Goal: Information Seeking & Learning: Learn about a topic

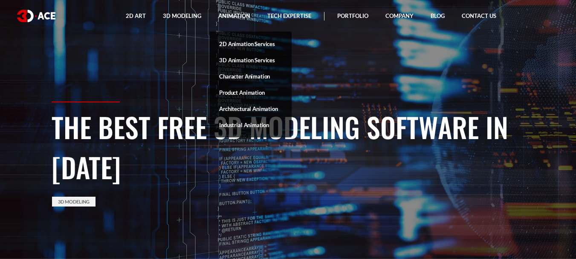
click at [233, 21] on link "Animation" at bounding box center [234, 16] width 49 height 32
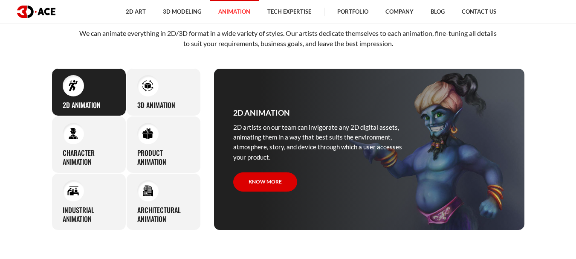
scroll to position [317, 0]
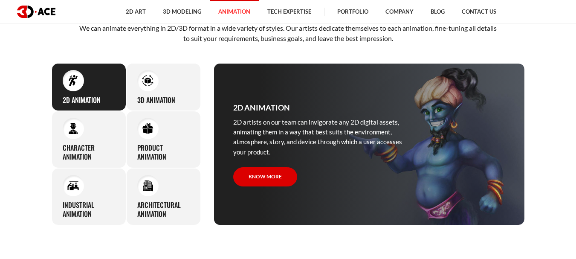
click at [156, 84] on div at bounding box center [147, 80] width 21 height 21
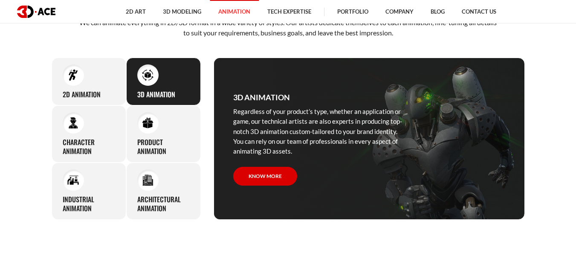
scroll to position [333, 0]
